Goal: Task Accomplishment & Management: Manage account settings

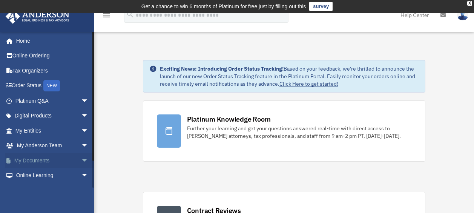
click at [81, 160] on span "arrow_drop_down" at bounding box center [88, 160] width 15 height 15
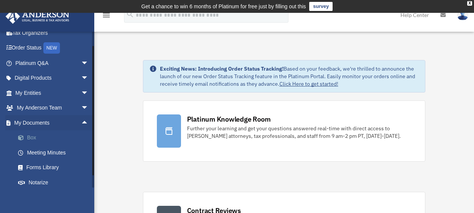
scroll to position [75, 0]
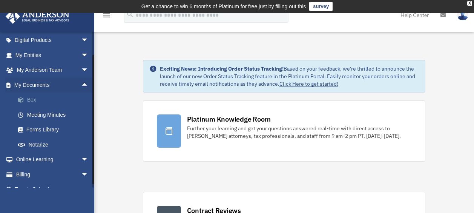
click at [31, 100] on link "Box" at bounding box center [55, 99] width 89 height 15
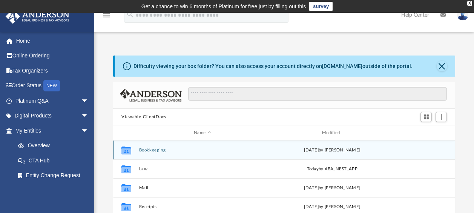
scroll to position [38, 0]
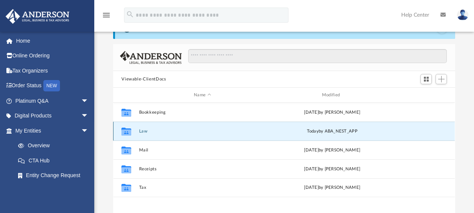
click at [143, 131] on button "Law" at bounding box center [202, 131] width 127 height 5
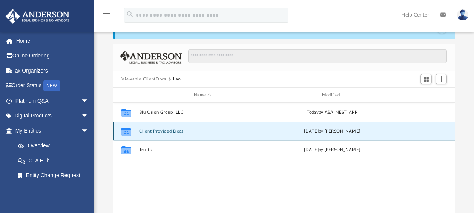
click at [172, 131] on button "Client Provided Docs" at bounding box center [202, 131] width 127 height 5
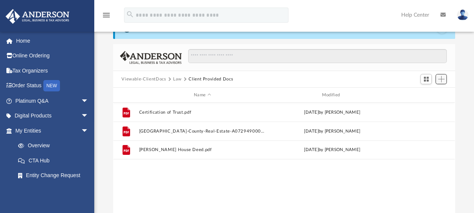
click at [442, 81] on span "Add" at bounding box center [441, 79] width 6 height 6
click at [420, 92] on li "Upload" at bounding box center [431, 94] width 24 height 8
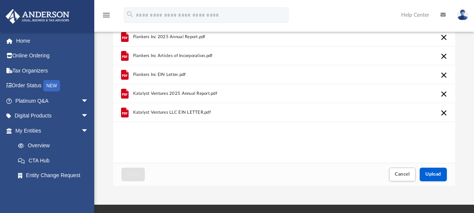
scroll to position [113, 0]
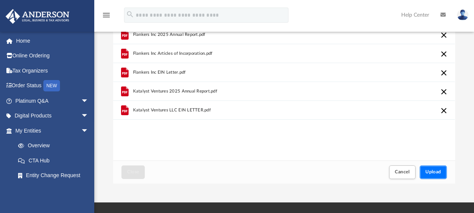
click at [435, 172] on span "Upload" at bounding box center [433, 171] width 16 height 5
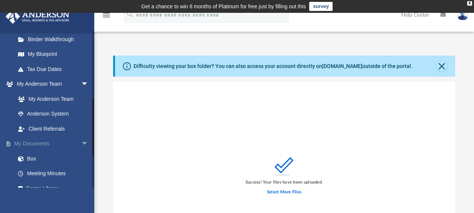
scroll to position [189, 0]
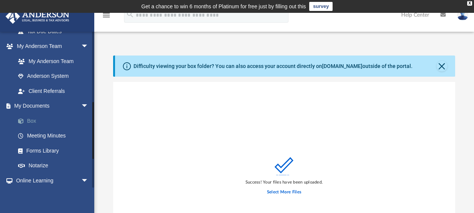
click at [33, 123] on link "Box" at bounding box center [55, 120] width 89 height 15
click at [29, 120] on link "Box" at bounding box center [55, 120] width 89 height 15
click at [441, 66] on button "Close" at bounding box center [442, 66] width 11 height 11
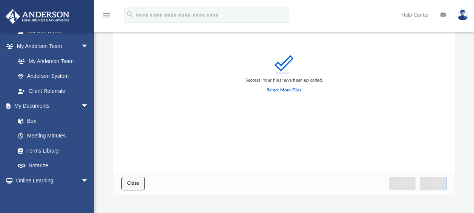
click at [133, 184] on span "Close" at bounding box center [133, 183] width 12 height 5
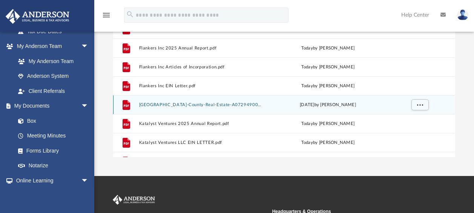
scroll to position [0, 0]
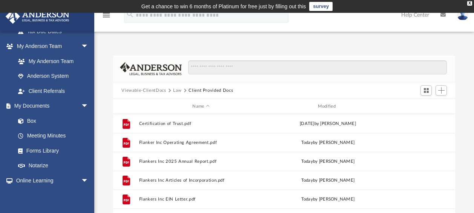
click at [175, 91] on button "Law" at bounding box center [177, 90] width 9 height 7
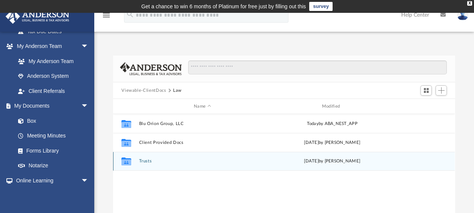
click at [144, 160] on button "Trusts" at bounding box center [202, 160] width 127 height 5
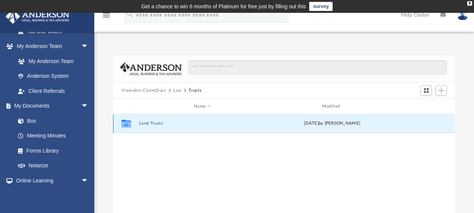
click at [143, 121] on button "Land Trusts" at bounding box center [202, 123] width 127 height 5
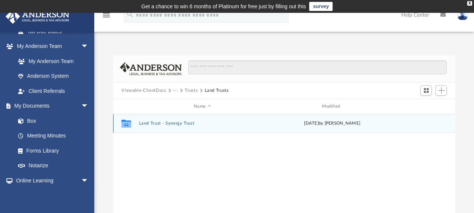
click at [171, 124] on button "Land Trust - Synergy Trust" at bounding box center [202, 123] width 127 height 5
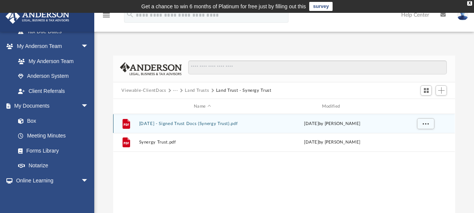
click at [181, 124] on button "[DATE] - Signed Trust Docs (Synergy Trust).pdf" at bounding box center [202, 123] width 127 height 5
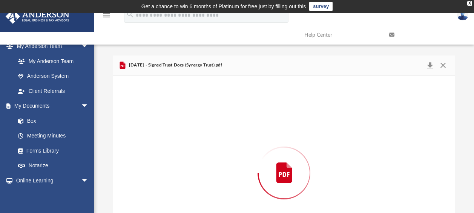
scroll to position [55, 0]
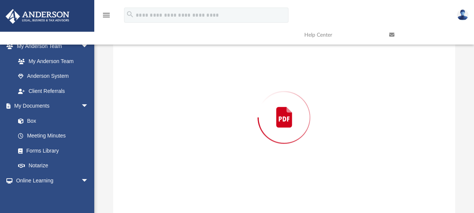
click at [181, 124] on div "Preview" at bounding box center [284, 117] width 342 height 195
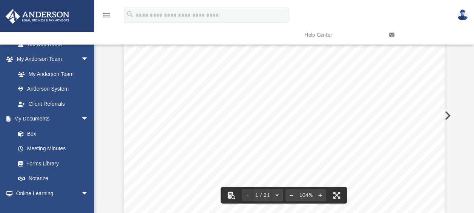
scroll to position [0, 0]
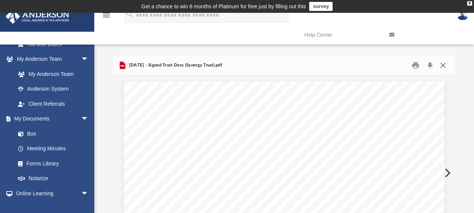
click at [444, 64] on button "Close" at bounding box center [443, 66] width 14 height 12
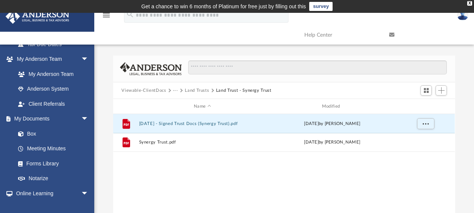
click at [198, 89] on button "Land Trusts" at bounding box center [197, 90] width 24 height 7
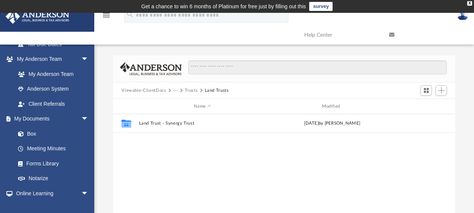
click at [153, 89] on button "Viewable-ClientDocs" at bounding box center [143, 90] width 45 height 7
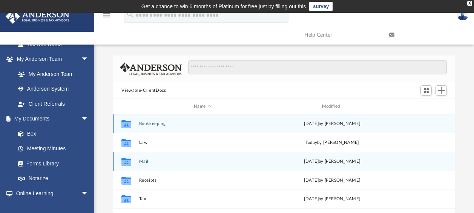
scroll to position [38, 0]
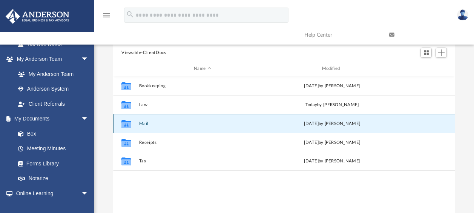
click at [144, 122] on button "Mail" at bounding box center [202, 123] width 127 height 5
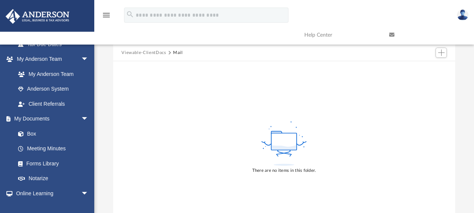
click at [178, 52] on button "Mail" at bounding box center [178, 52] width 10 height 7
click at [155, 52] on button "Viewable-ClientDocs" at bounding box center [143, 52] width 45 height 7
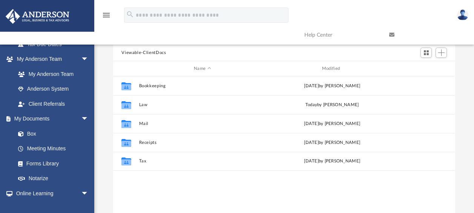
scroll to position [166, 336]
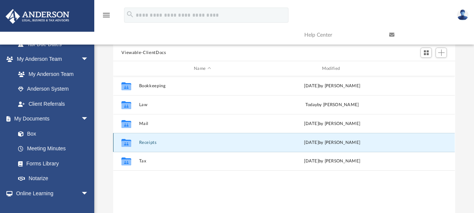
click at [147, 141] on button "Receipts" at bounding box center [202, 142] width 127 height 5
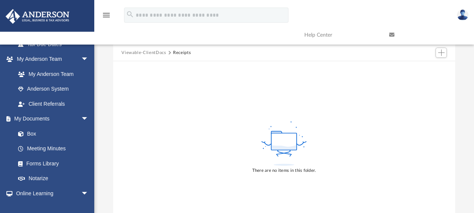
click at [157, 52] on button "Viewable-ClientDocs" at bounding box center [143, 52] width 45 height 7
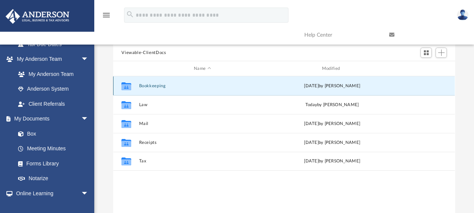
click at [152, 85] on button "Bookkeeping" at bounding box center [202, 85] width 127 height 5
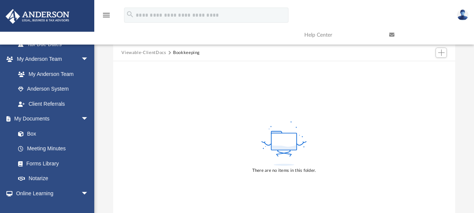
click at [154, 51] on button "Viewable-ClientDocs" at bounding box center [143, 52] width 45 height 7
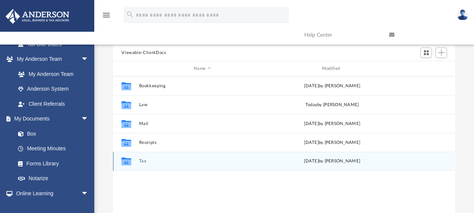
scroll to position [0, 0]
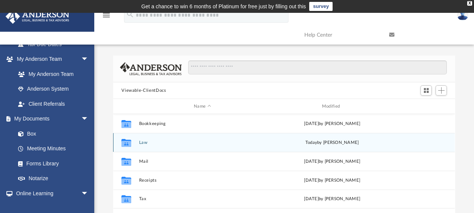
click at [144, 142] on button "Law" at bounding box center [202, 142] width 127 height 5
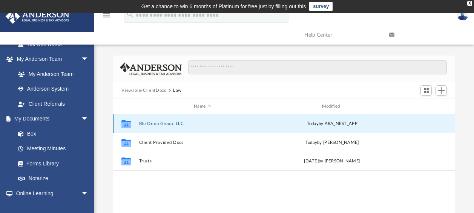
click at [156, 122] on button "Blu Orion Group, LLC" at bounding box center [202, 123] width 127 height 5
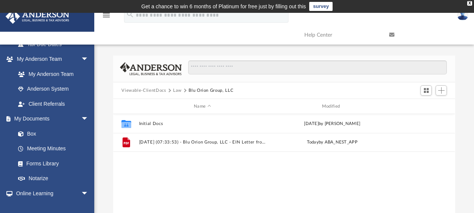
click at [175, 89] on button "Law" at bounding box center [177, 90] width 9 height 7
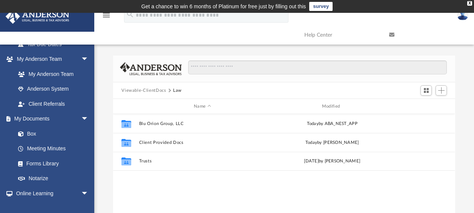
click at [143, 89] on button "Viewable-ClientDocs" at bounding box center [143, 90] width 45 height 7
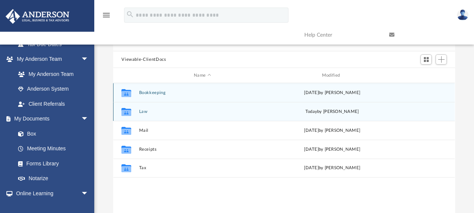
scroll to position [38, 0]
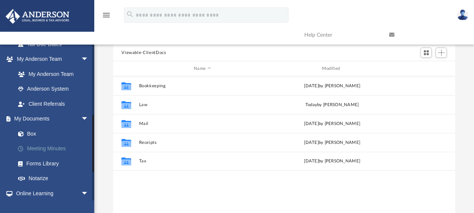
click at [44, 147] on link "Meeting Minutes" at bounding box center [55, 148] width 89 height 15
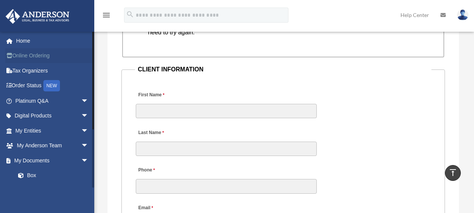
scroll to position [768, 0]
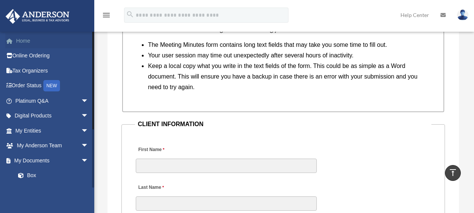
click at [25, 42] on link "Home" at bounding box center [52, 40] width 95 height 15
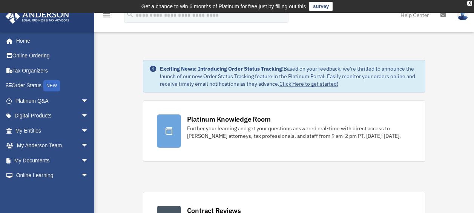
click at [463, 17] on img at bounding box center [462, 14] width 11 height 11
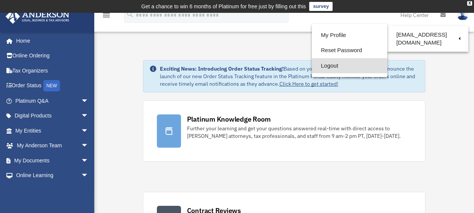
click at [332, 66] on link "Logout" at bounding box center [349, 65] width 75 height 15
